Goal: Transaction & Acquisition: Purchase product/service

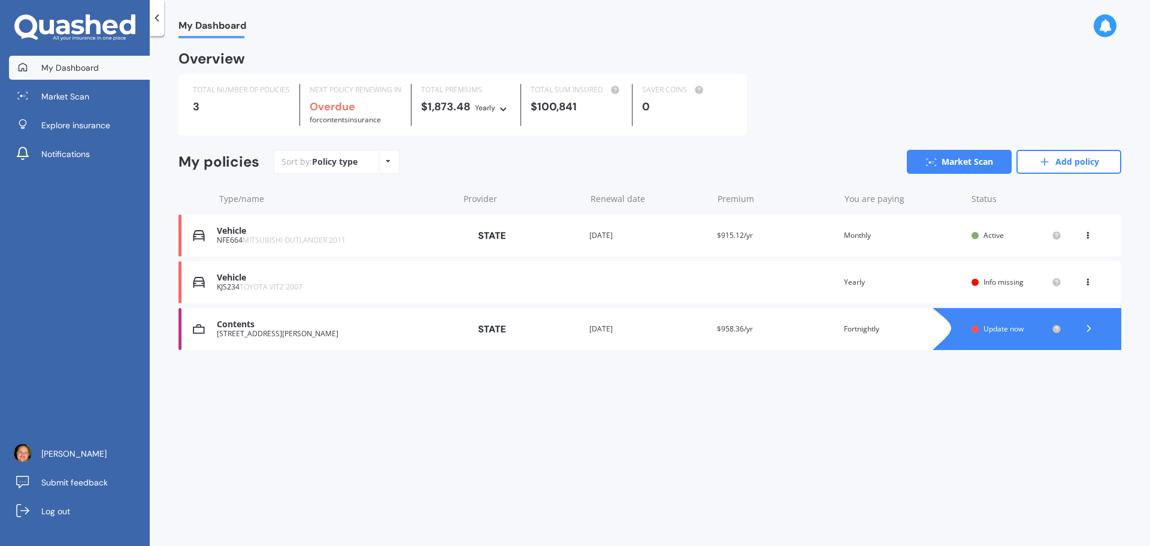
click at [1087, 283] on icon at bounding box center [1087, 279] width 8 height 7
click at [1058, 330] on div "Delete" at bounding box center [1061, 329] width 119 height 24
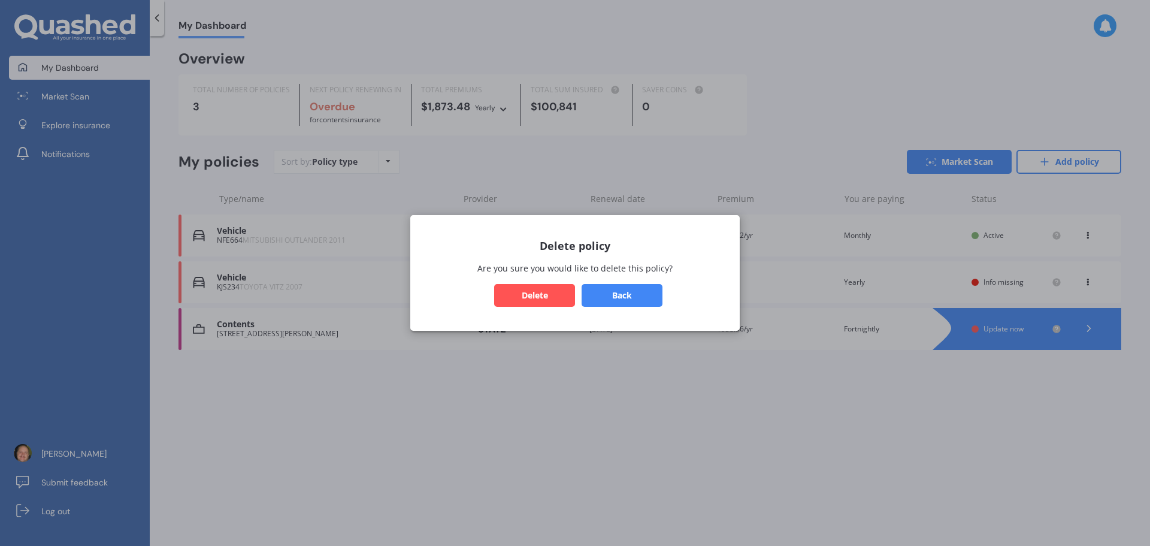
click at [544, 301] on button "Delete" at bounding box center [534, 295] width 81 height 23
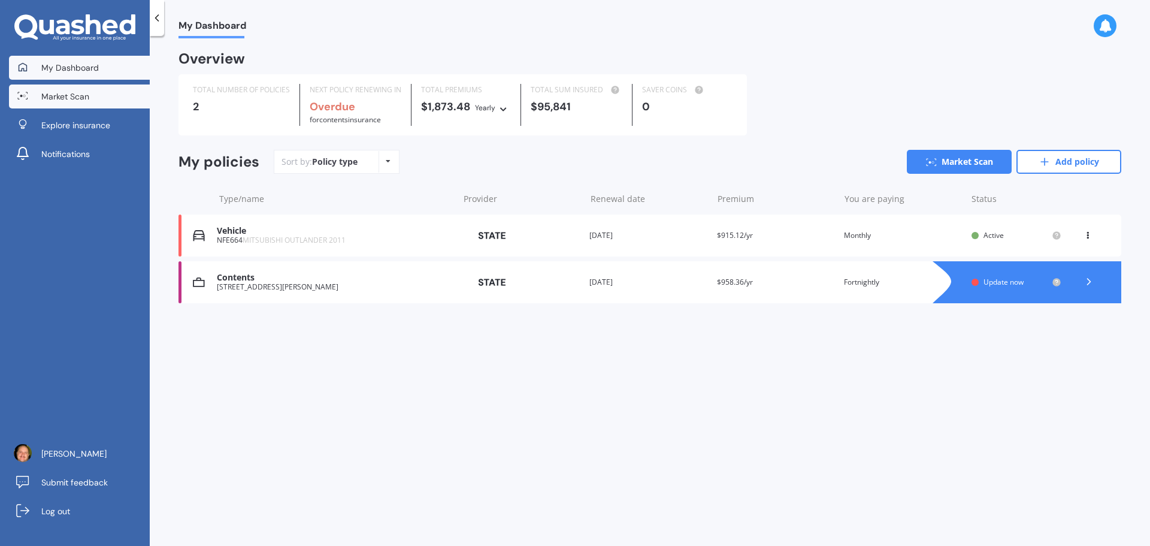
click at [84, 93] on span "Market Scan" at bounding box center [65, 96] width 48 height 12
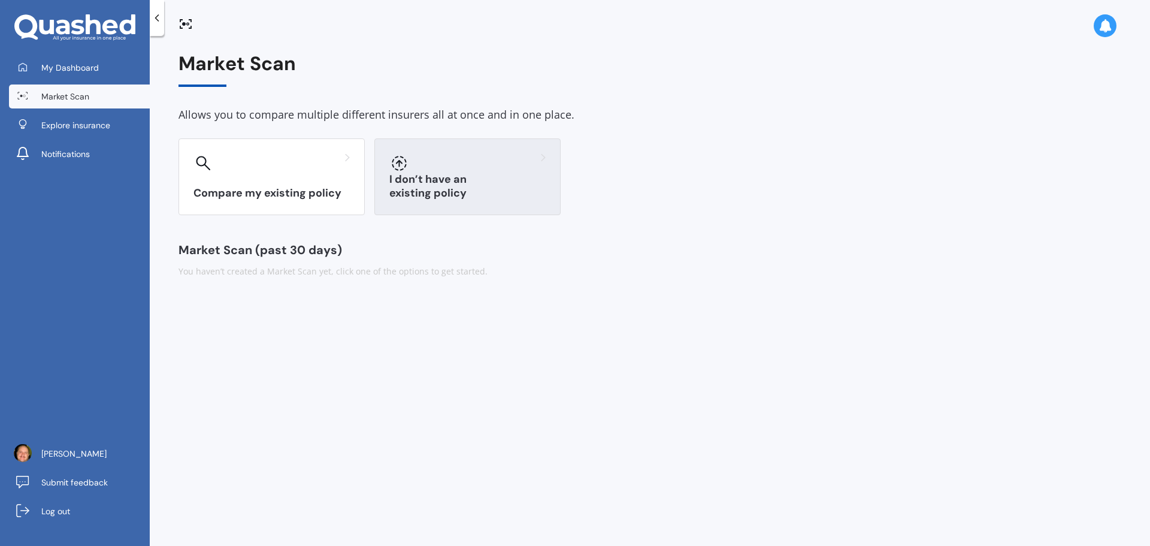
click at [450, 180] on div "I don’t have an existing policy" at bounding box center [467, 176] width 186 height 77
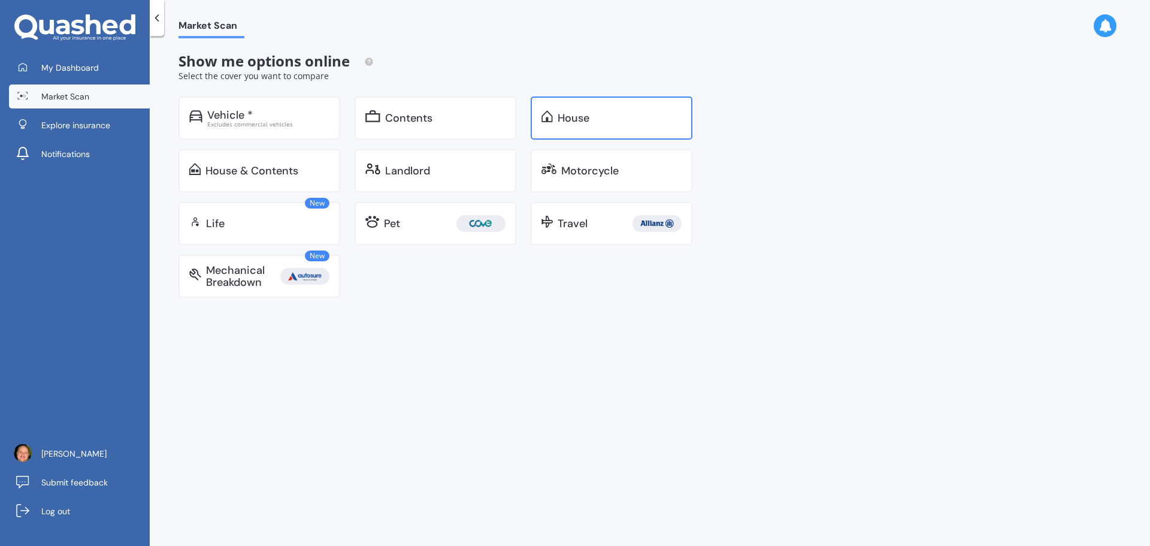
click at [586, 114] on div "House" at bounding box center [573, 118] width 32 height 12
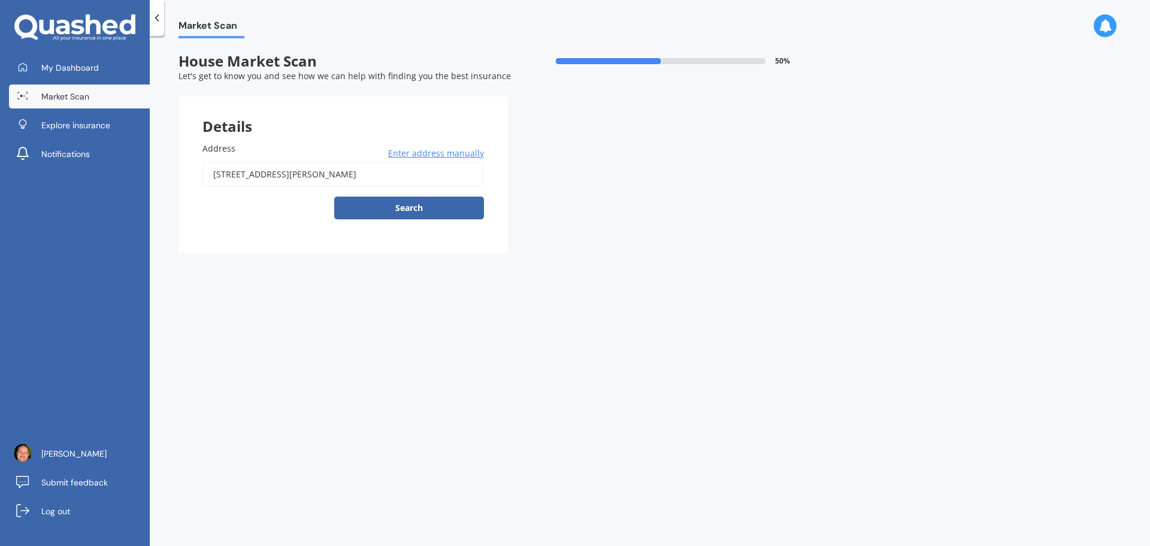
click at [423, 152] on span "Enter address manually" at bounding box center [436, 153] width 96 height 12
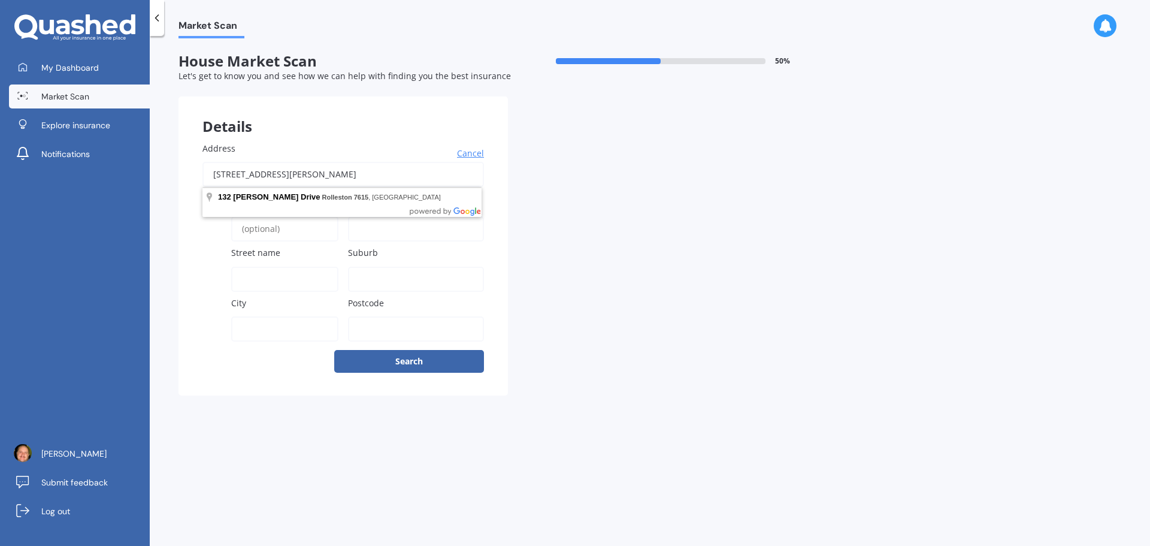
drag, startPoint x: 398, startPoint y: 179, endPoint x: 168, endPoint y: 175, distance: 230.0
click at [168, 175] on div "Market Scan House Market Scan 50 % Let's get to know you and see how we can hel…" at bounding box center [650, 293] width 1000 height 510
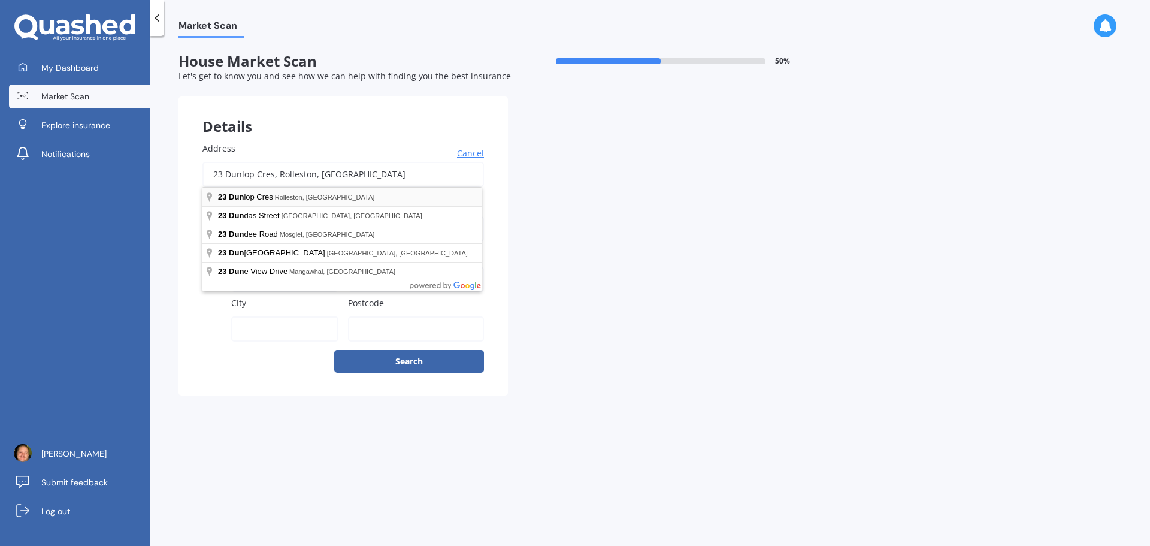
type input "[STREET_ADDRESS]"
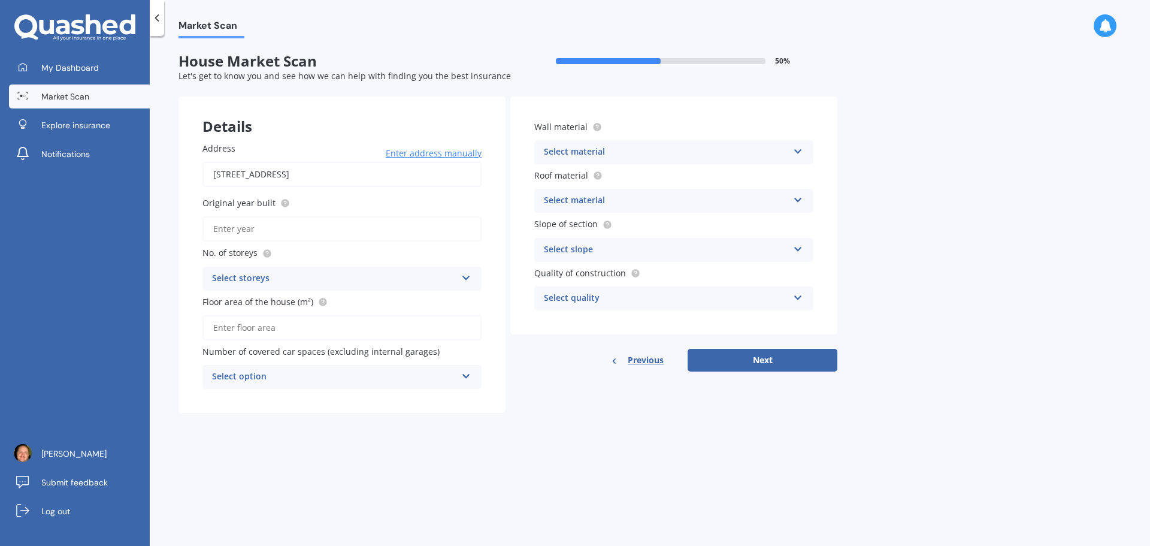
click at [268, 231] on input "Original year built" at bounding box center [341, 228] width 279 height 25
type input "2018"
click at [292, 279] on div "Select storeys" at bounding box center [334, 278] width 244 height 14
click at [244, 299] on div "1" at bounding box center [342, 302] width 278 height 22
click at [299, 332] on input "Floor area of the house (m²)" at bounding box center [341, 327] width 279 height 25
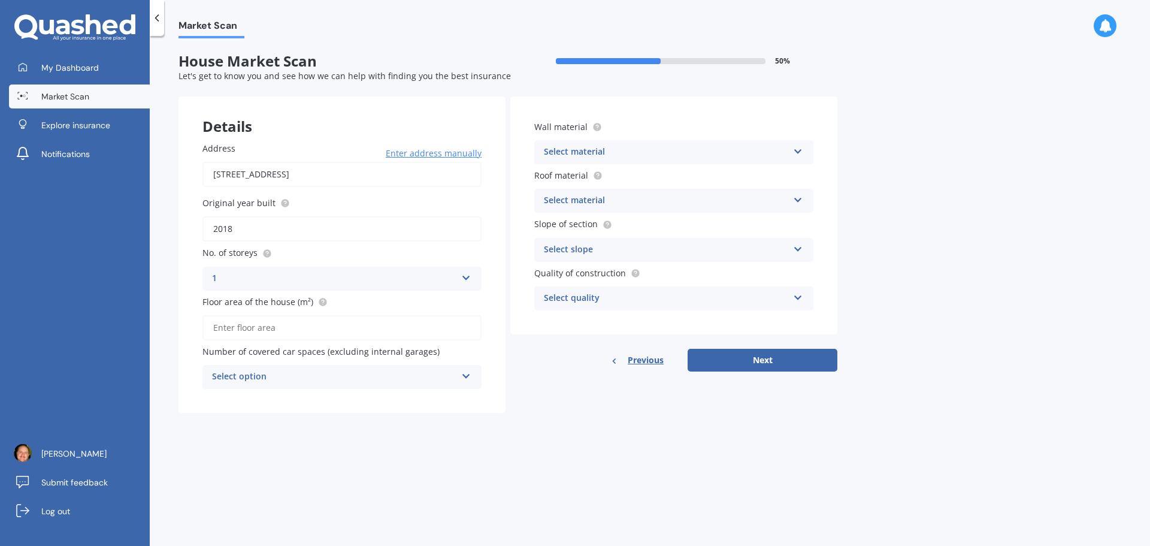
type input "9"
type input "191"
click at [665, 149] on div "Select material" at bounding box center [666, 152] width 244 height 14
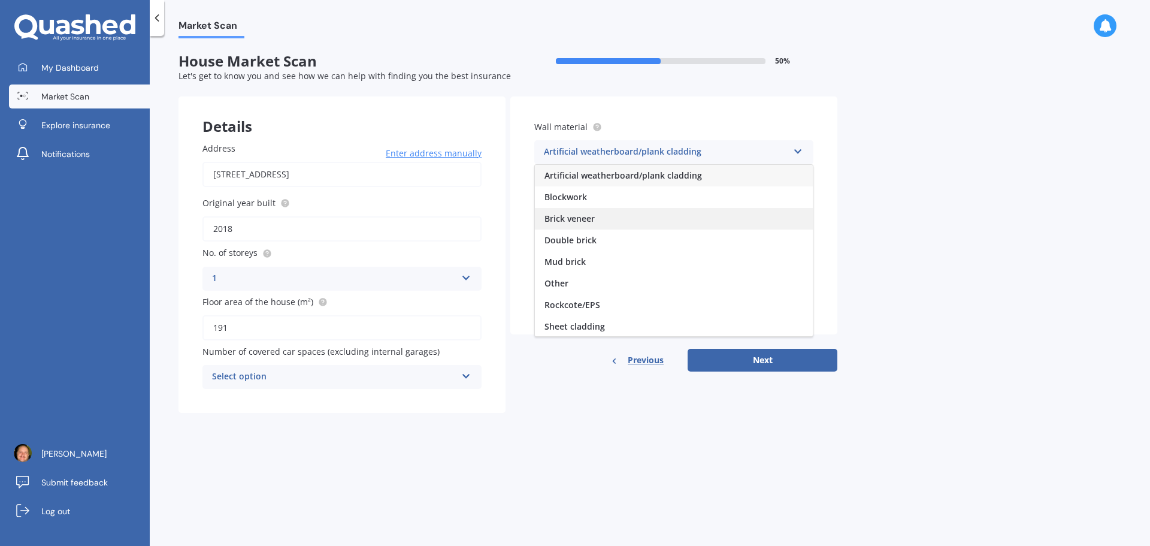
click at [591, 217] on span "Brick veneer" at bounding box center [569, 218] width 50 height 11
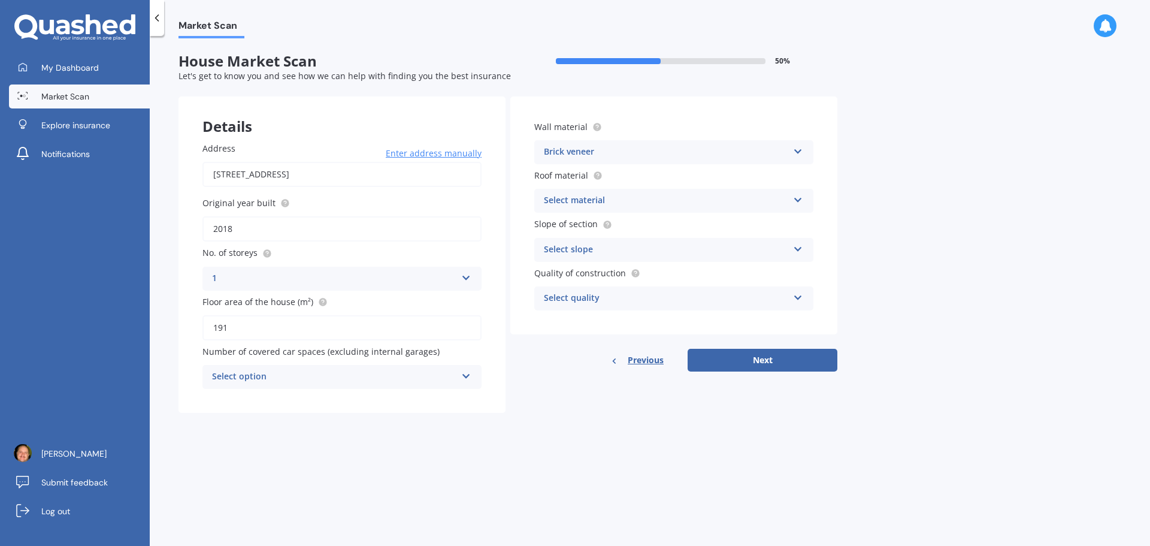
click at [608, 199] on div "Select material" at bounding box center [666, 200] width 244 height 14
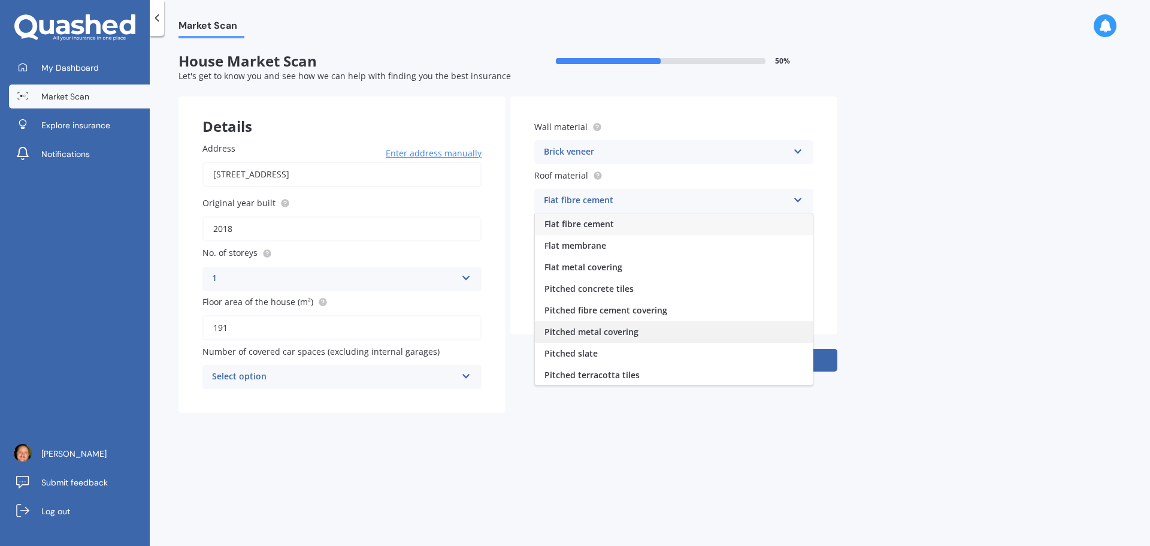
click at [617, 331] on span "Pitched metal covering" at bounding box center [591, 331] width 94 height 11
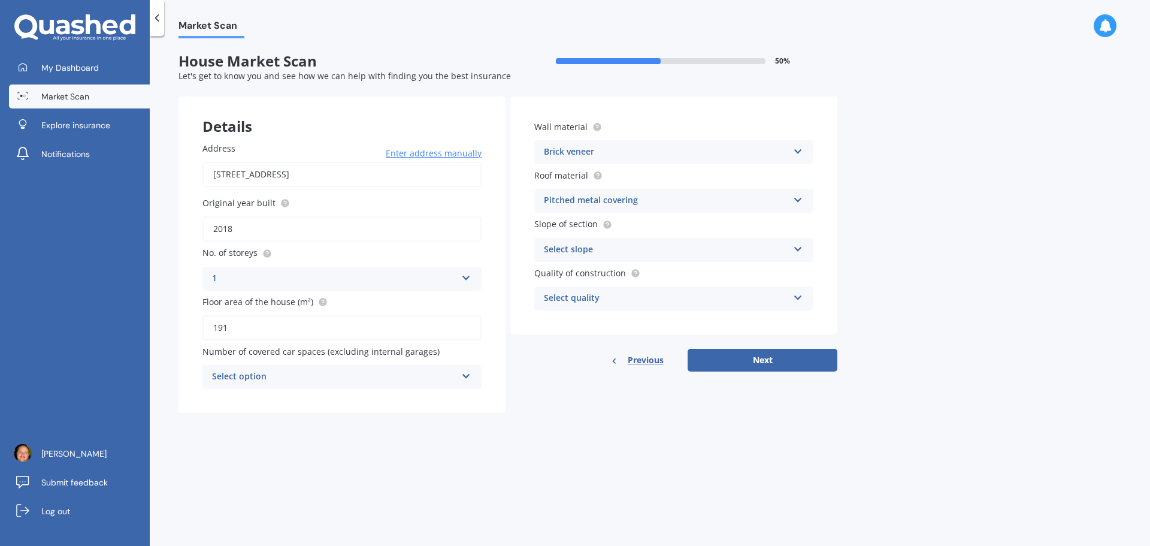
click at [722, 244] on div "Select slope" at bounding box center [666, 250] width 244 height 14
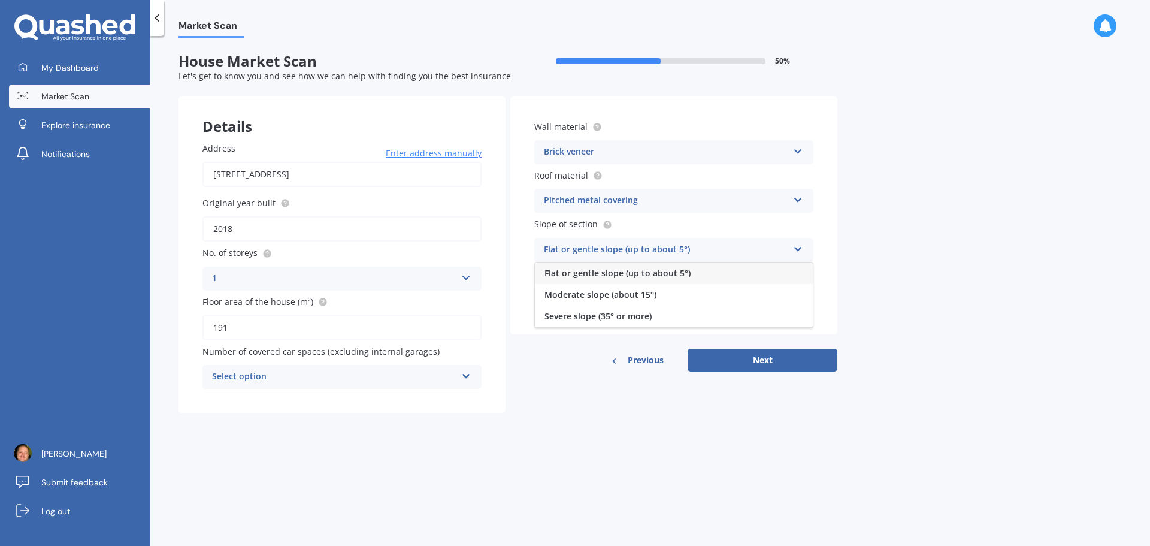
click at [705, 272] on div "Flat or gentle slope (up to about 5°)" at bounding box center [674, 273] width 278 height 22
click at [620, 296] on div "Select quality" at bounding box center [666, 298] width 244 height 14
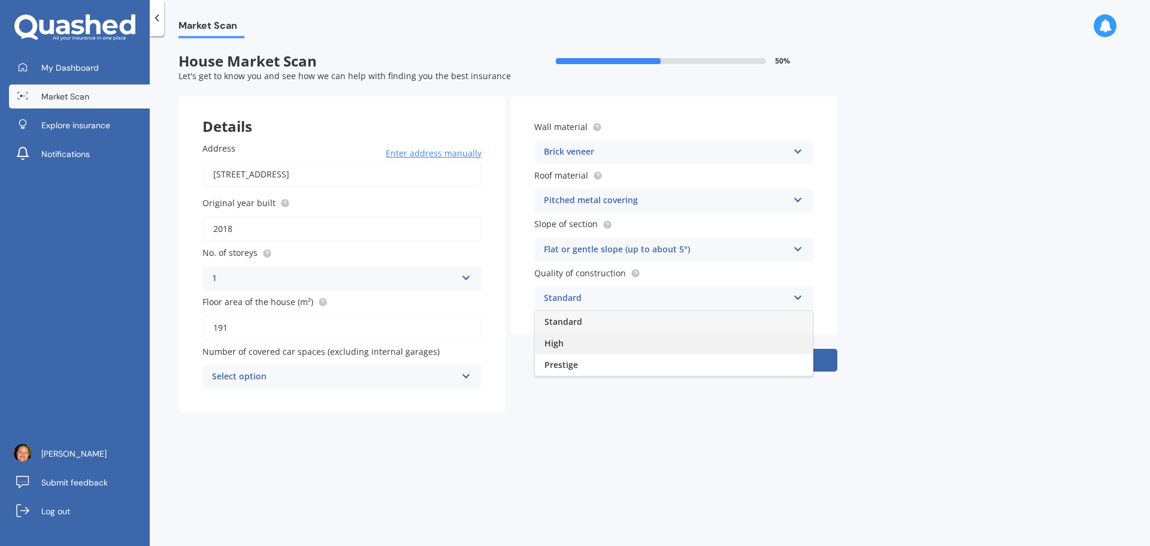
click at [576, 348] on div "High" at bounding box center [674, 343] width 278 height 22
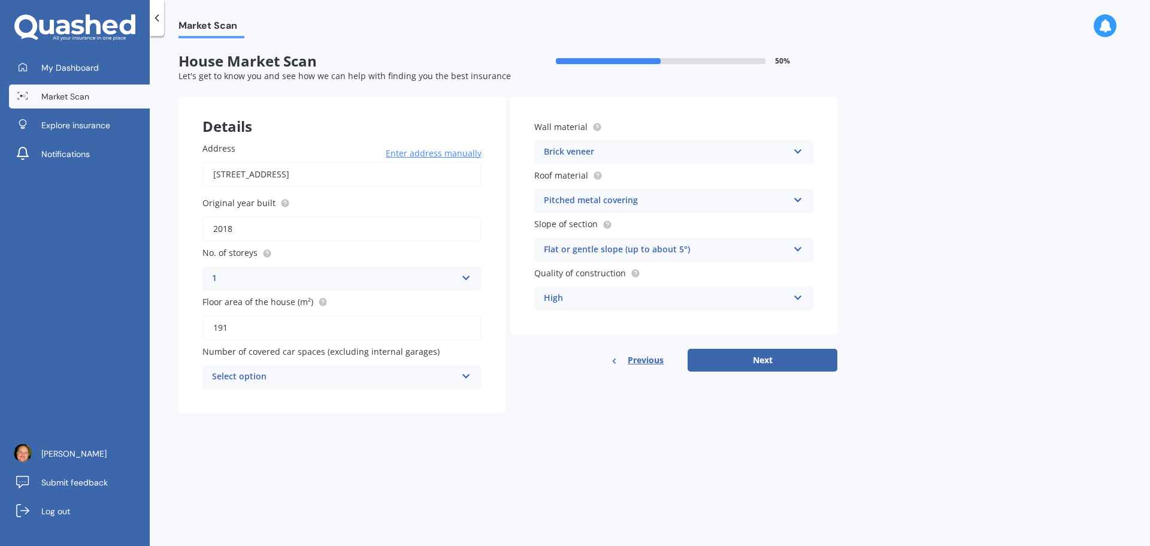
click at [465, 376] on icon at bounding box center [466, 373] width 10 height 8
click at [352, 395] on div "0" at bounding box center [342, 400] width 278 height 22
click at [766, 363] on button "Next" at bounding box center [762, 360] width 150 height 23
select select "18"
select select "08"
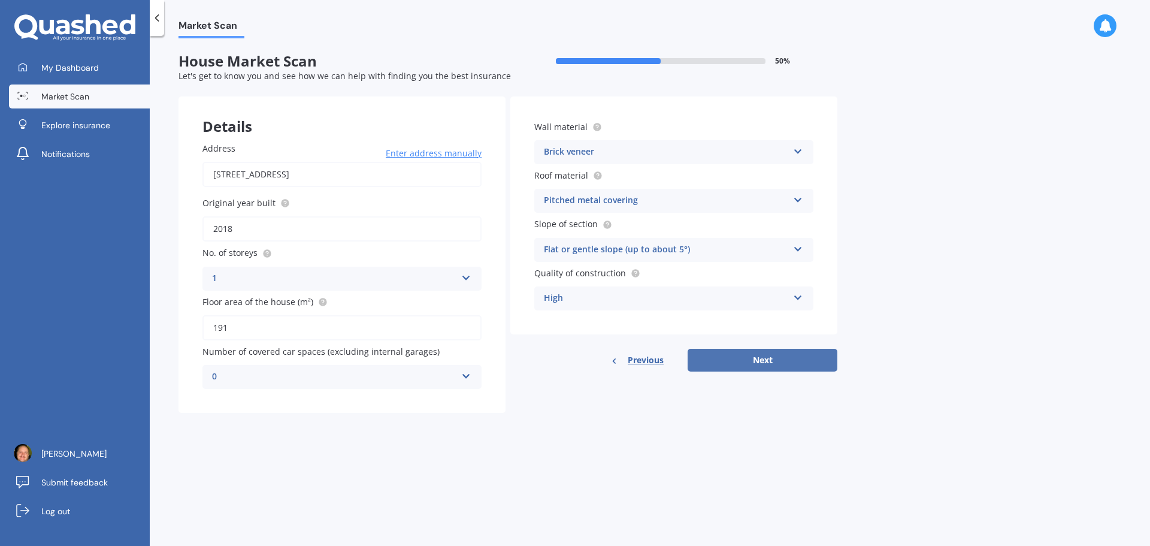
select select "1976"
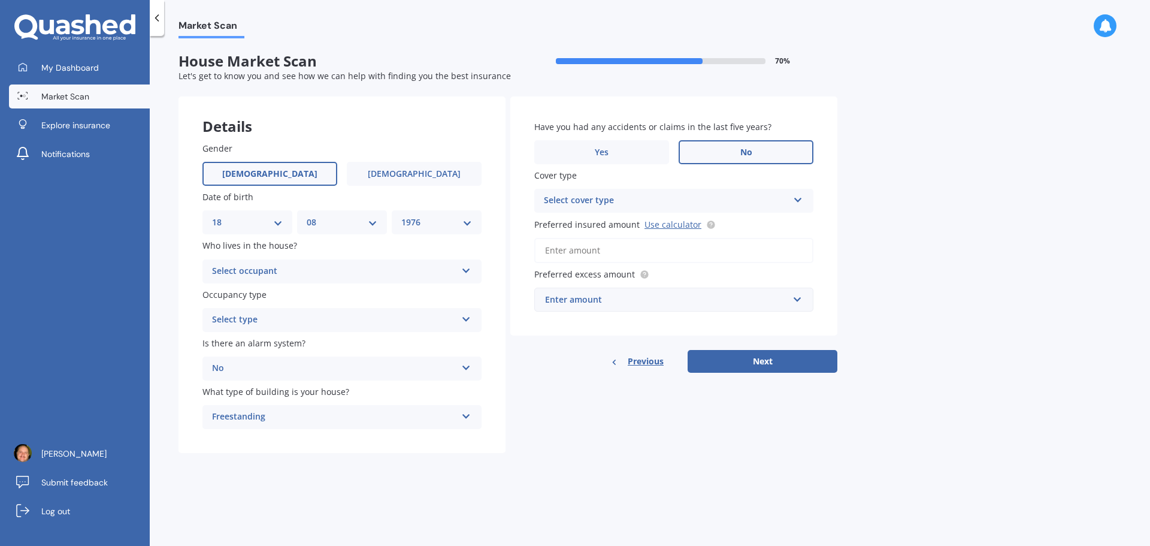
click at [462, 271] on icon at bounding box center [466, 268] width 10 height 8
click at [239, 295] on span "Owner" at bounding box center [226, 294] width 27 height 11
click at [263, 319] on div "Select type" at bounding box center [334, 320] width 244 height 14
click at [241, 341] on span "Permanent" at bounding box center [236, 342] width 46 height 11
click at [319, 417] on div "Freestanding" at bounding box center [334, 417] width 244 height 14
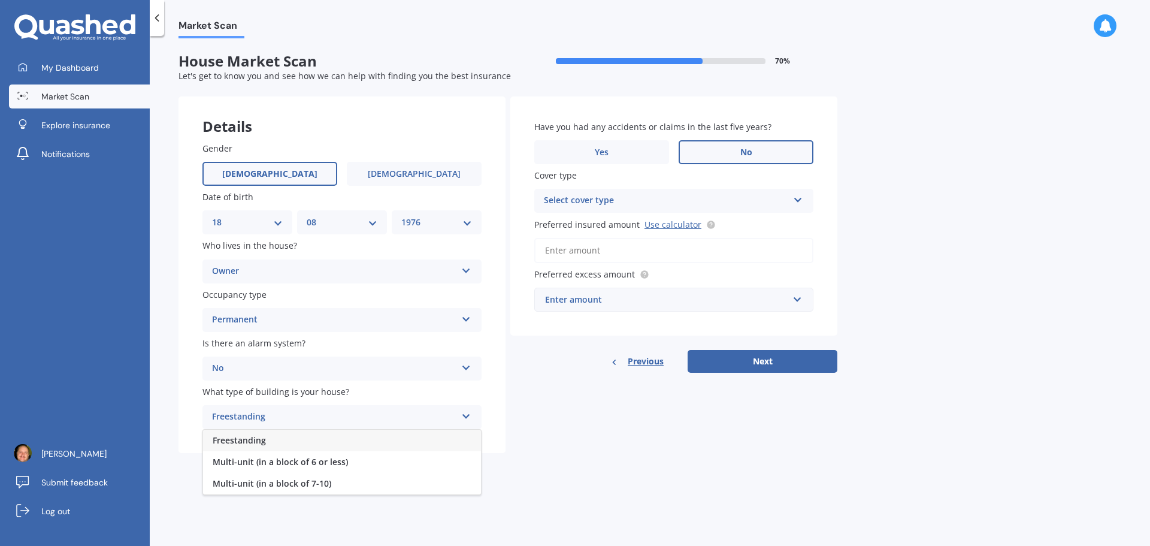
click at [287, 441] on div "Freestanding" at bounding box center [342, 440] width 278 height 22
click at [643, 201] on div "Select cover type" at bounding box center [666, 200] width 244 height 14
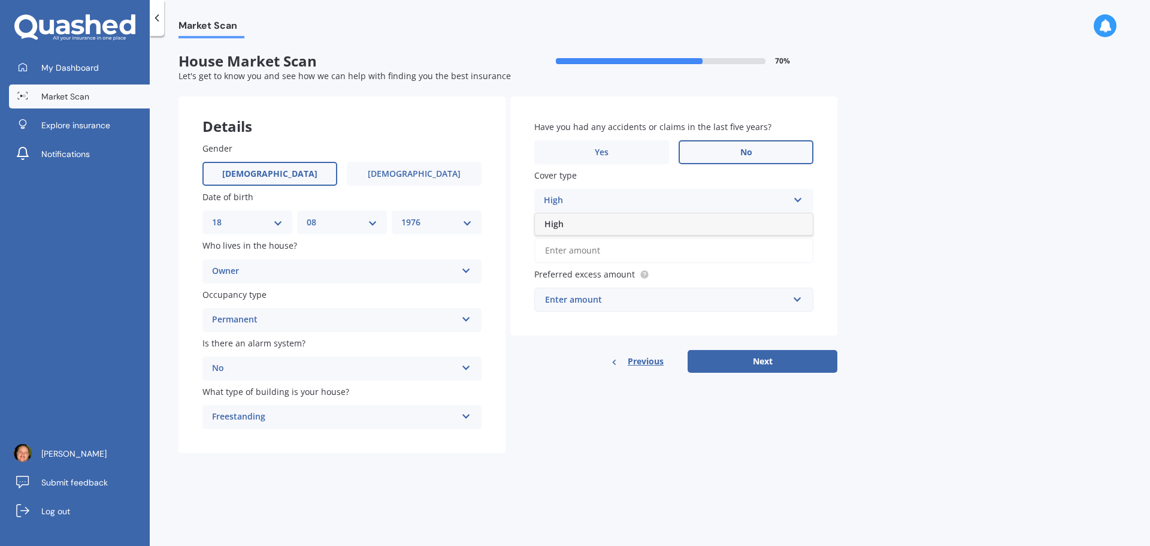
click at [908, 143] on div "Market Scan House Market Scan 70 % Let's get to know you and see how we can hel…" at bounding box center [650, 293] width 1000 height 510
click at [792, 201] on div "High High" at bounding box center [673, 201] width 279 height 24
click at [726, 218] on div "High" at bounding box center [674, 224] width 278 height 22
click at [671, 223] on link "Use calculator" at bounding box center [672, 224] width 57 height 11
click at [669, 252] on input "Preferred insured amount Use calculator" at bounding box center [673, 250] width 279 height 25
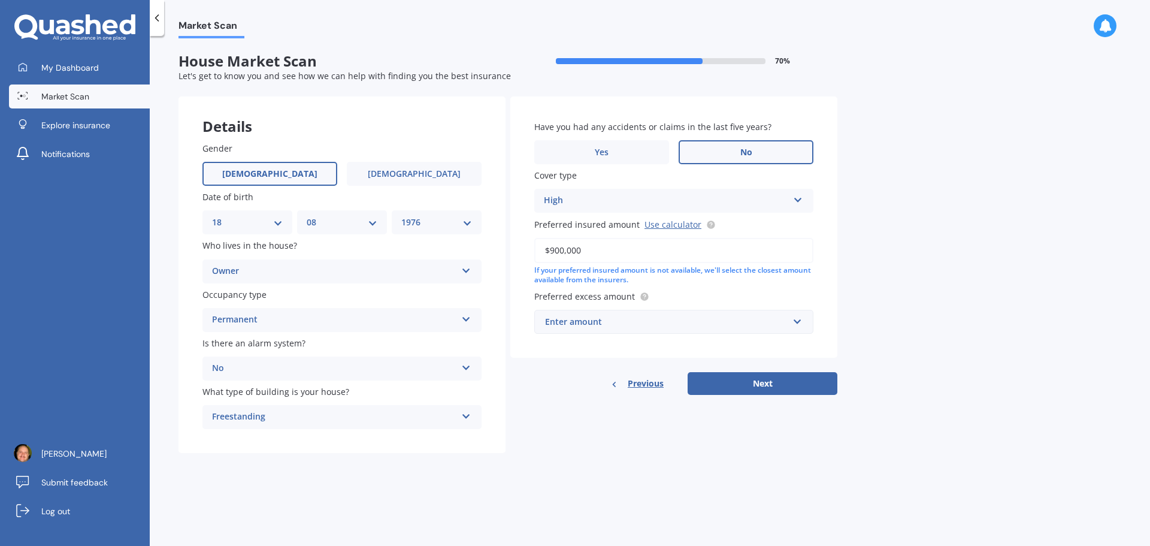
type input "$900,000"
click at [797, 325] on input "text" at bounding box center [669, 321] width 268 height 23
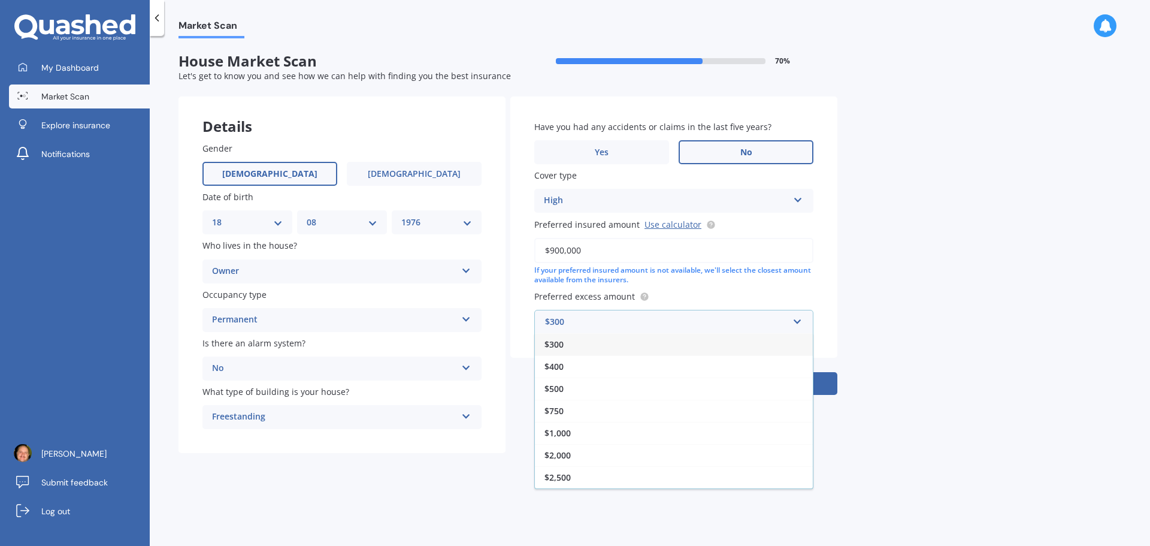
click at [577, 345] on div "$300" at bounding box center [674, 344] width 278 height 22
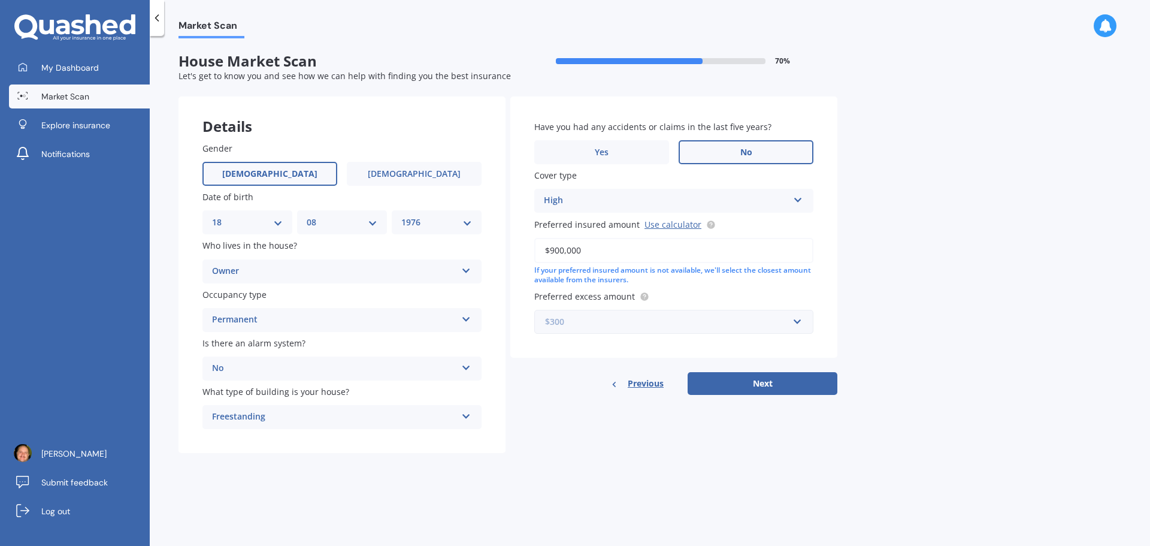
click at [796, 321] on input "text" at bounding box center [669, 321] width 268 height 23
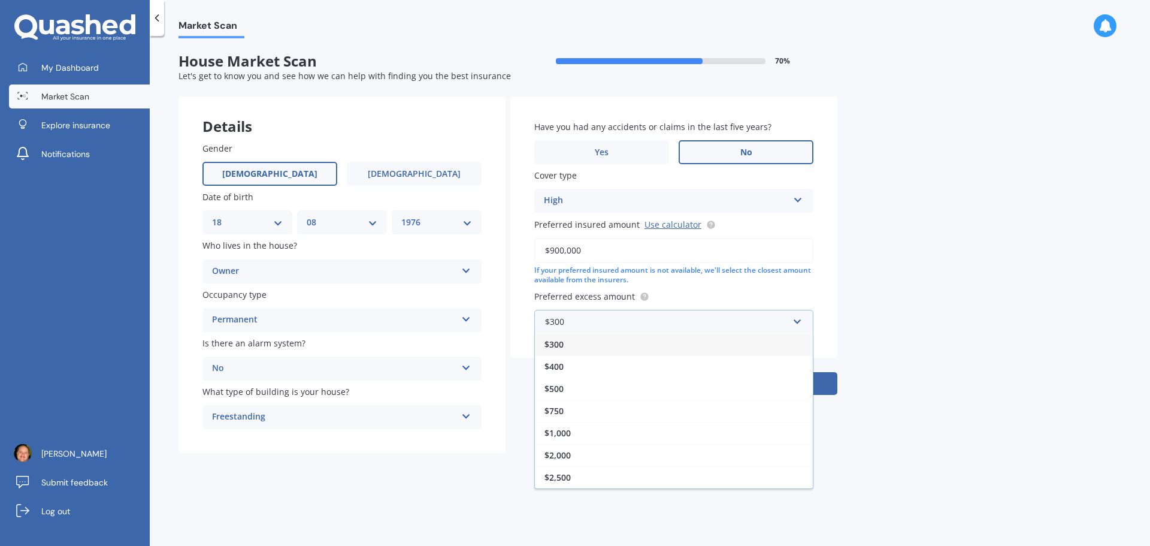
click at [595, 343] on div "$300" at bounding box center [674, 344] width 278 height 22
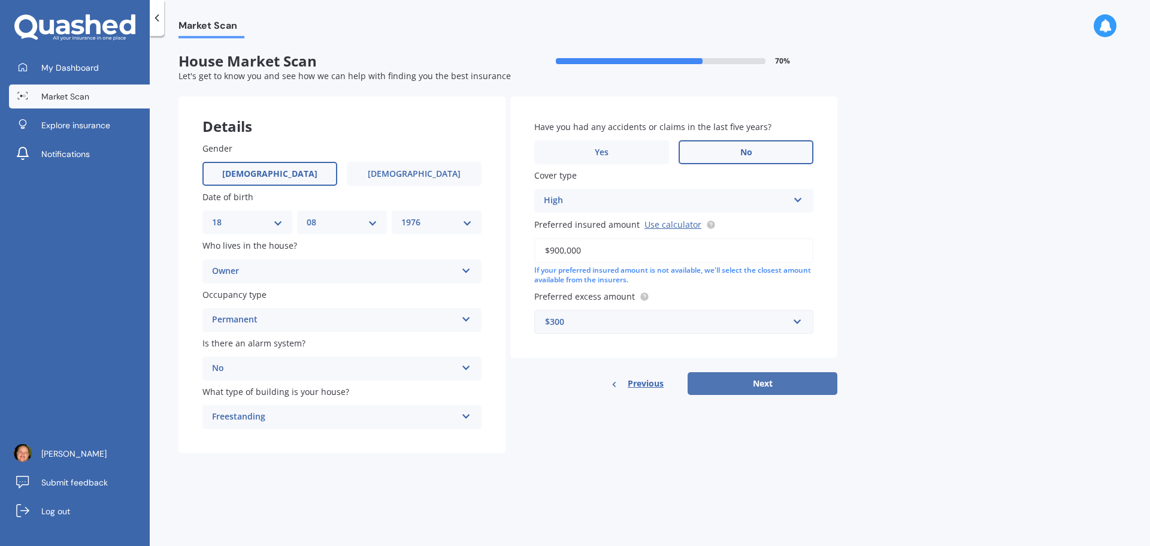
click at [768, 384] on button "Next" at bounding box center [762, 383] width 150 height 23
select select "18"
select select "08"
select select "1976"
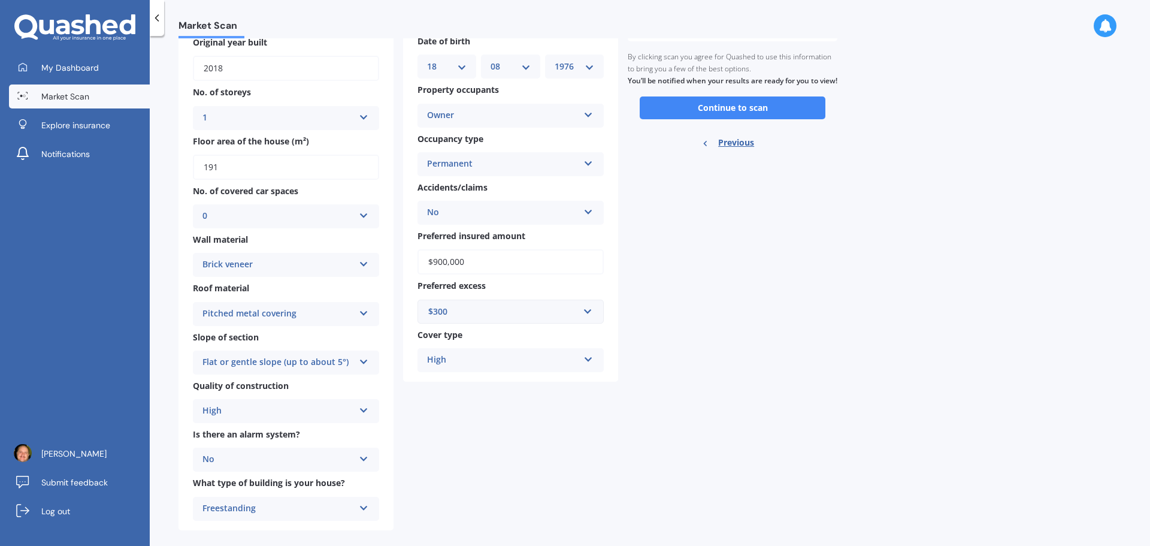
scroll to position [135, 0]
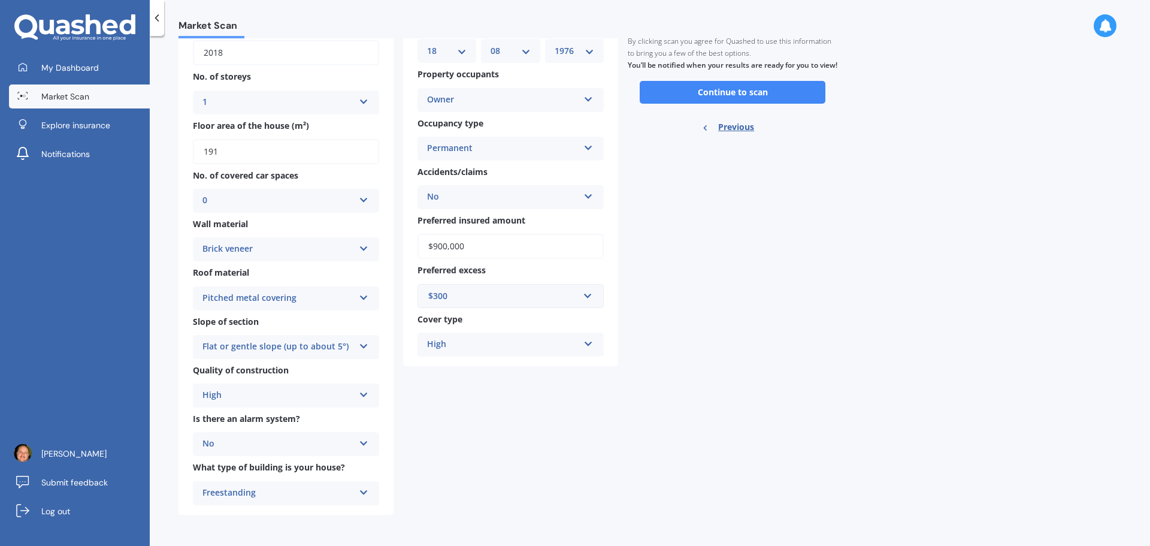
click at [319, 394] on div "High" at bounding box center [278, 395] width 152 height 14
click at [284, 442] on div "High" at bounding box center [285, 440] width 185 height 22
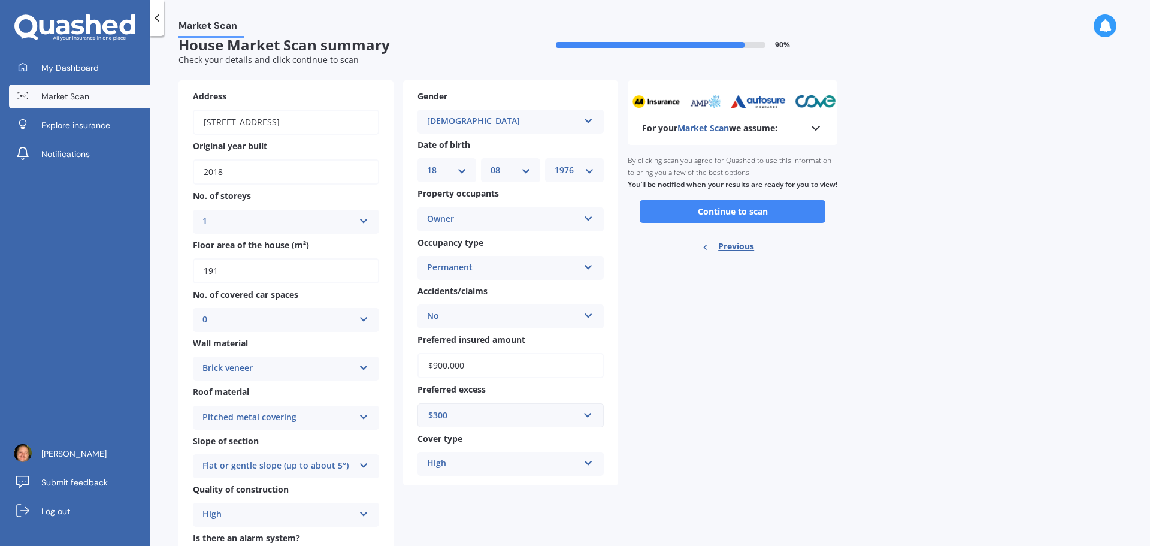
scroll to position [16, 0]
click at [590, 465] on icon at bounding box center [588, 461] width 10 height 8
click at [762, 398] on div "For your Market Scan we assume: Ready to go By clicking scan you agree for Quas…" at bounding box center [733, 357] width 210 height 553
click at [729, 223] on button "Continue to scan" at bounding box center [733, 212] width 186 height 23
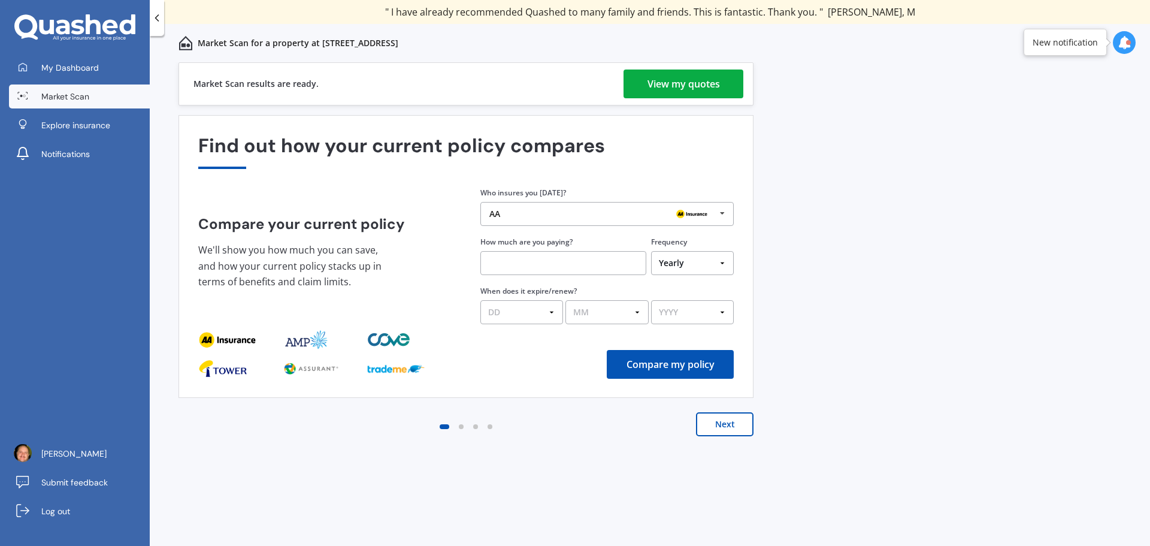
click at [677, 83] on div "View my quotes" at bounding box center [683, 83] width 72 height 29
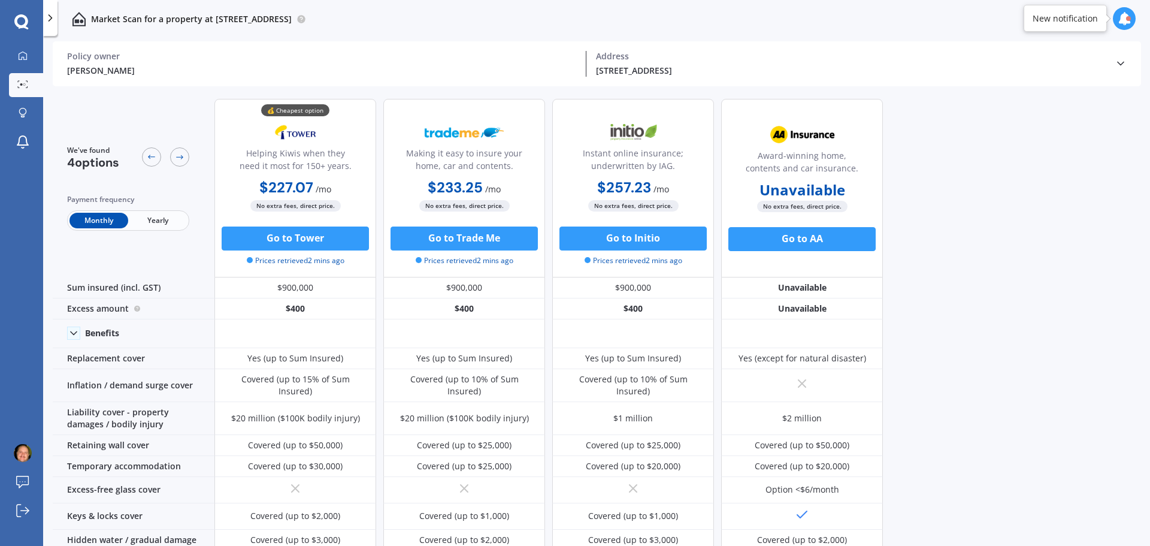
click at [1116, 64] on icon at bounding box center [1120, 63] width 12 height 12
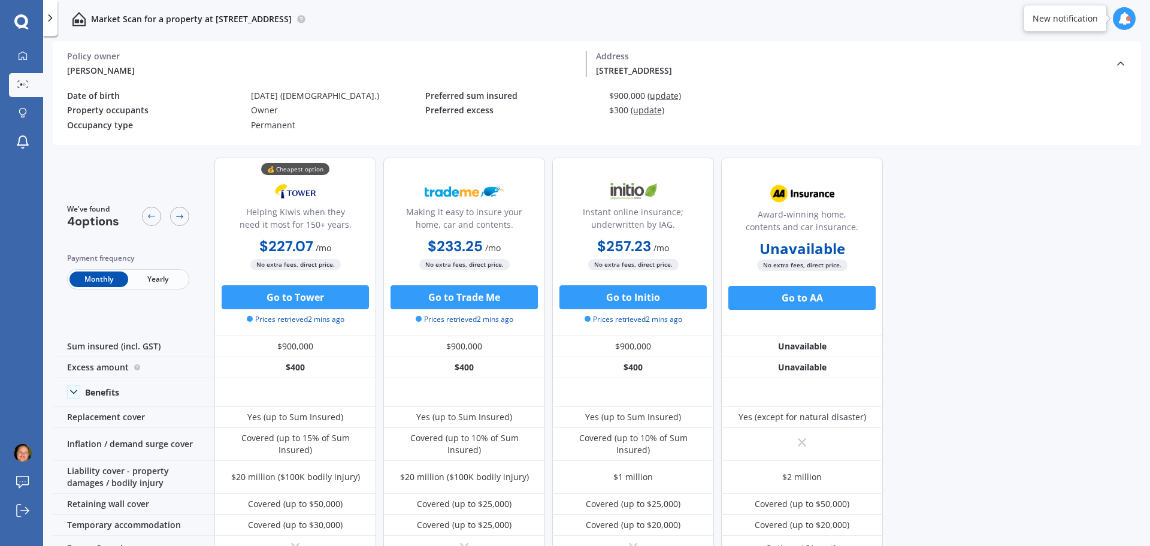
click at [669, 95] on span "(update)" at bounding box center [664, 95] width 34 height 11
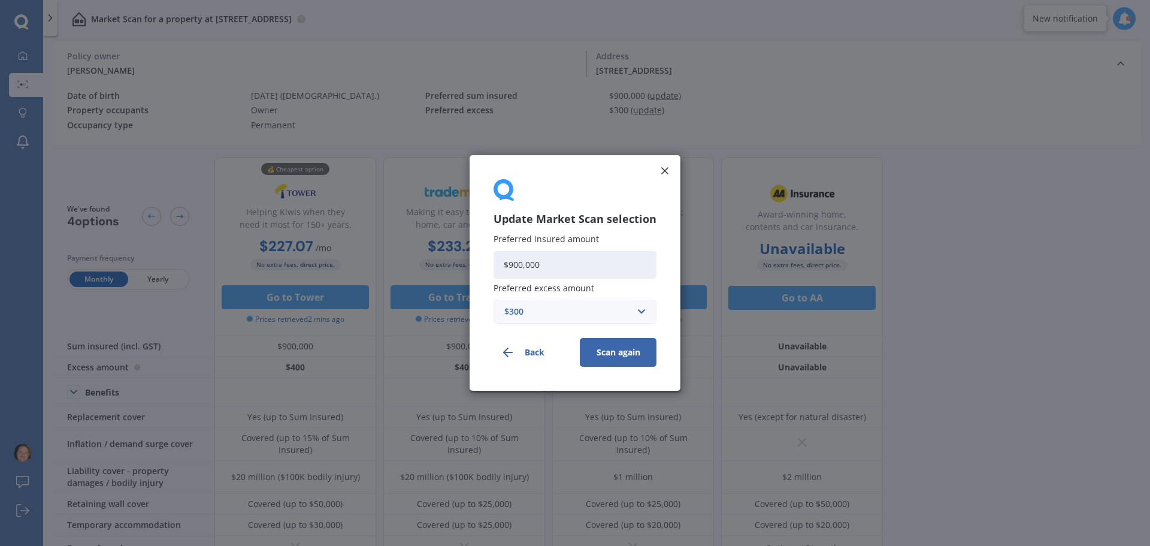
click at [511, 264] on input "$900,000" at bounding box center [574, 265] width 163 height 28
type input "$800,000"
click at [628, 351] on button "Scan again" at bounding box center [618, 352] width 77 height 29
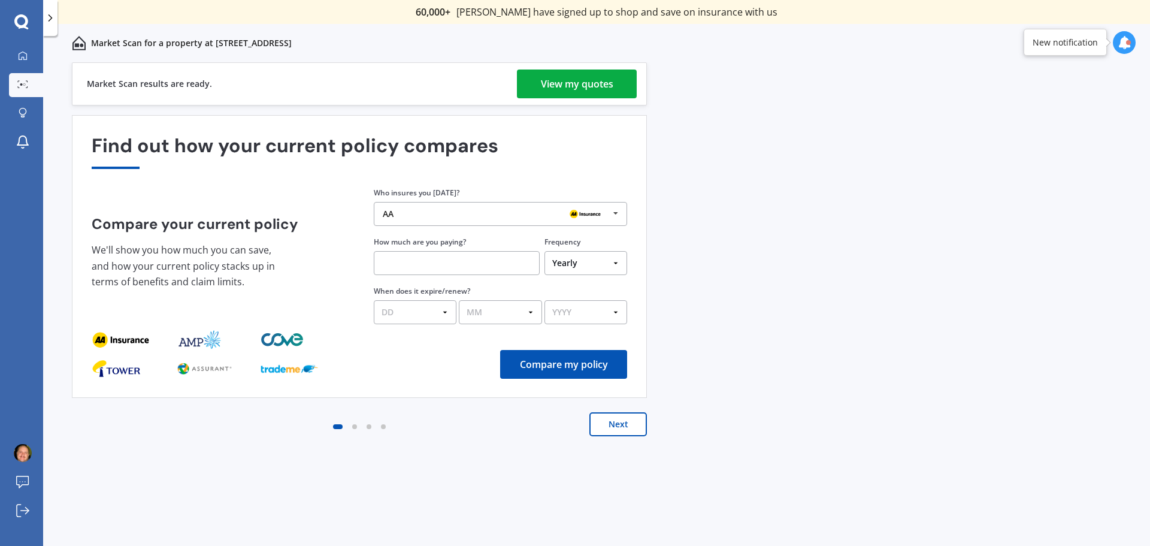
click at [558, 86] on div "View my quotes" at bounding box center [577, 83] width 72 height 29
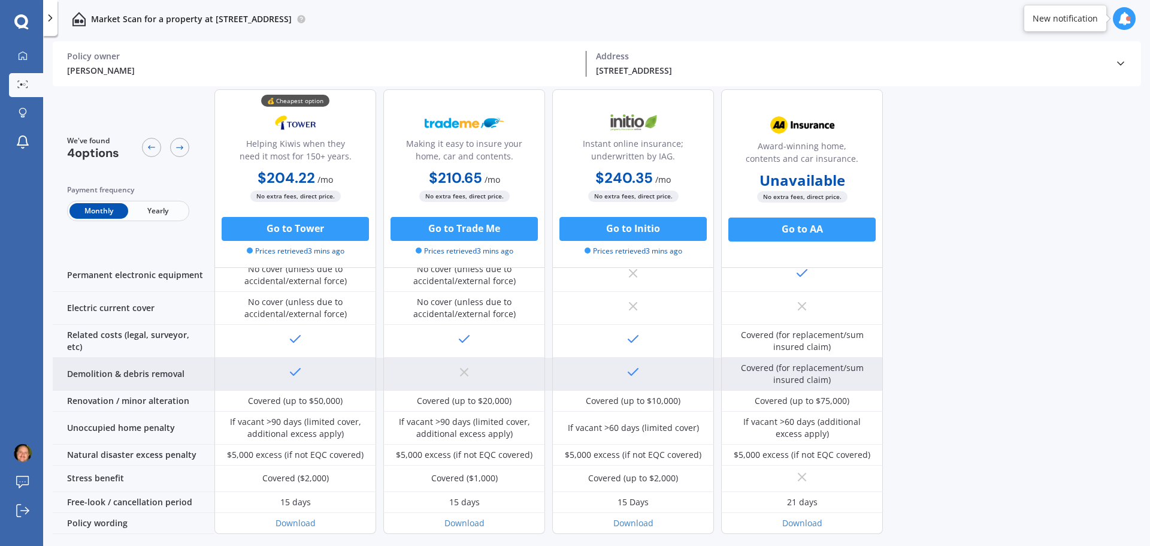
scroll to position [453, 0]
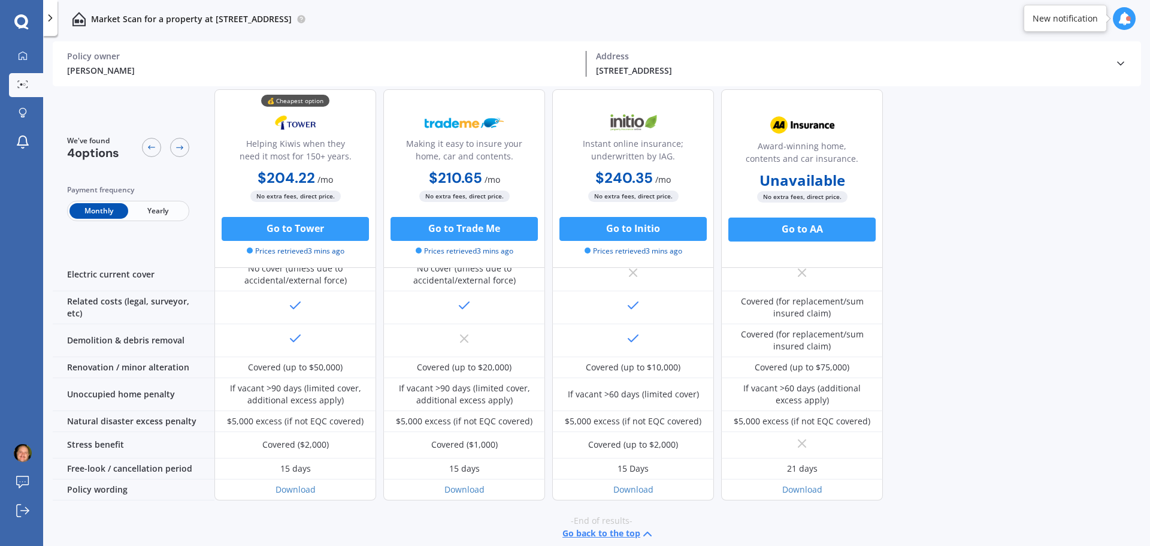
click at [1120, 63] on icon at bounding box center [1120, 63] width 12 height 12
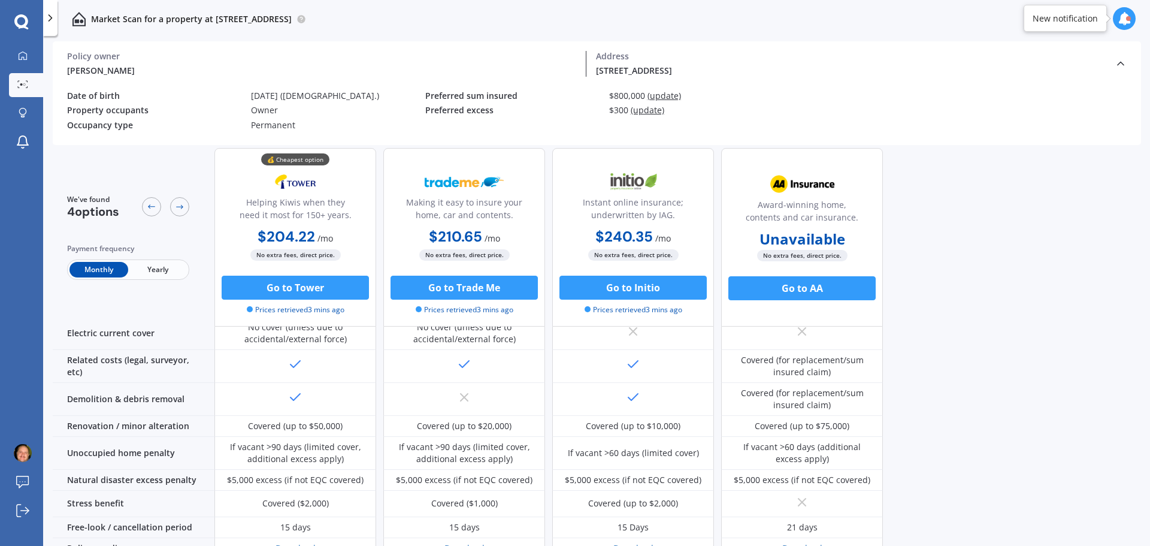
click at [643, 109] on span "(update)" at bounding box center [648, 109] width 34 height 11
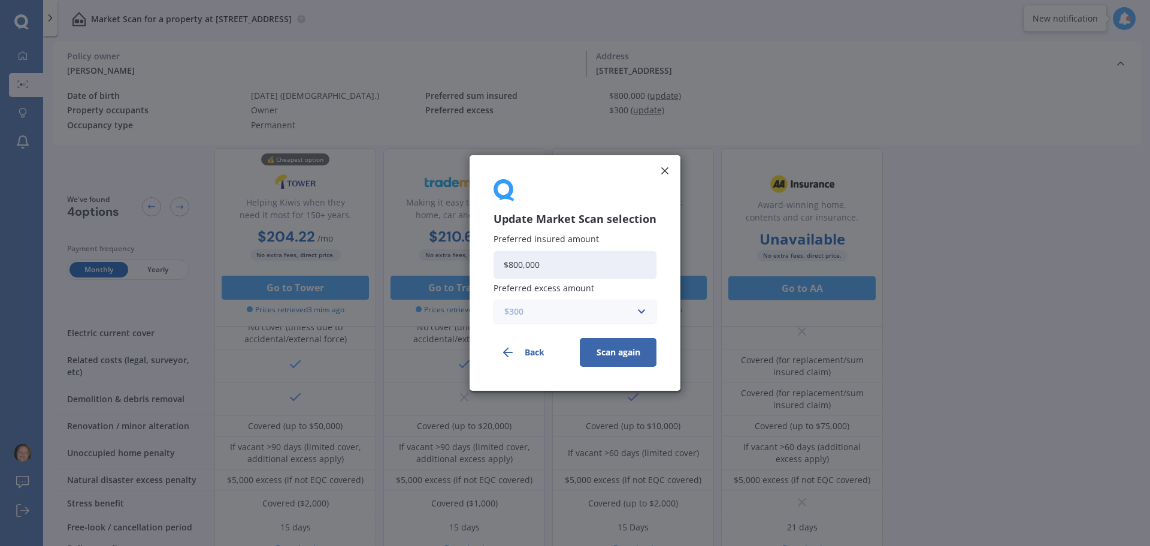
click at [637, 311] on input "text" at bounding box center [571, 311] width 152 height 23
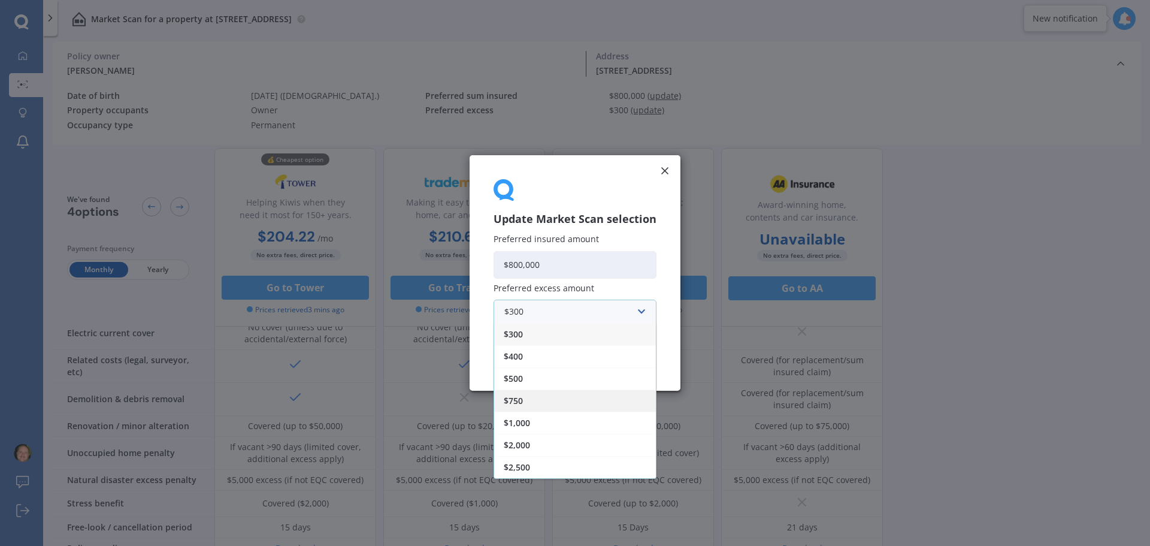
click at [532, 398] on div "$750" at bounding box center [575, 400] width 162 height 22
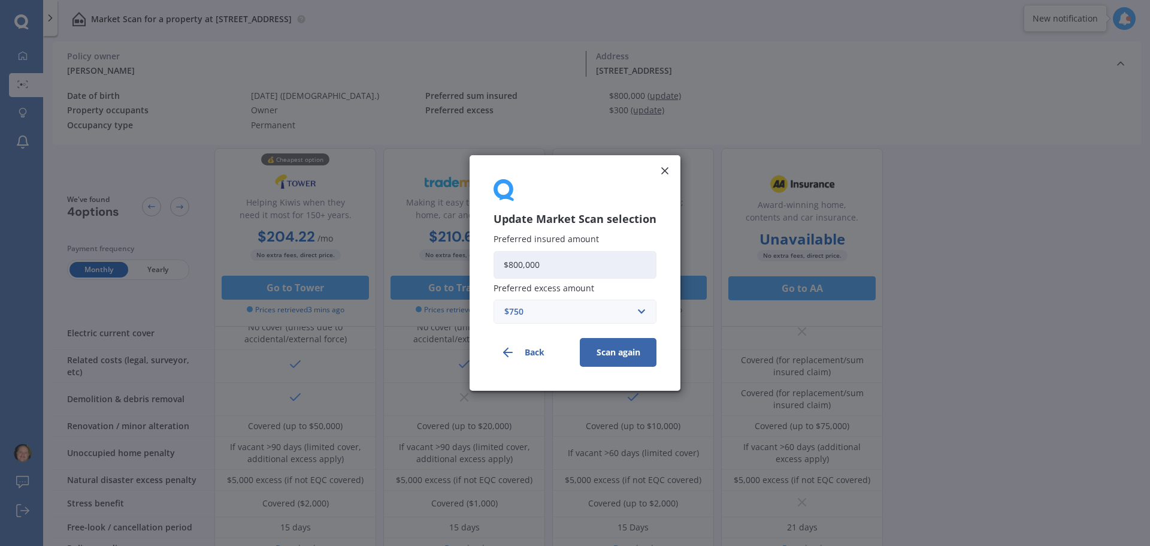
click at [620, 353] on button "Scan again" at bounding box center [618, 352] width 77 height 29
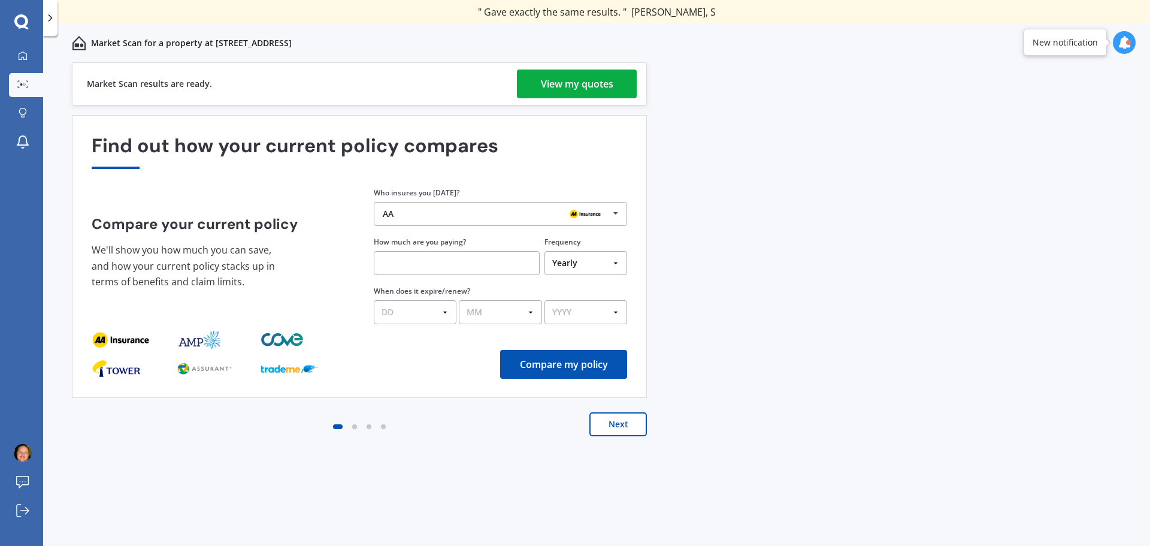
click at [569, 81] on div "View my quotes" at bounding box center [577, 83] width 72 height 29
